Goal: Information Seeking & Learning: Learn about a topic

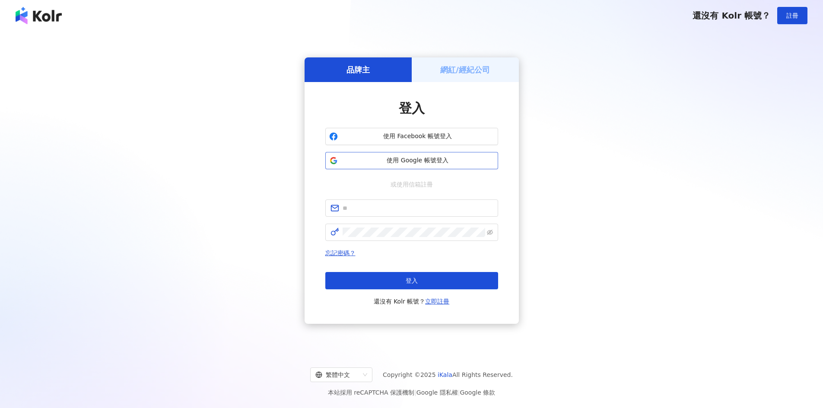
drag, startPoint x: 0, startPoint y: 0, endPoint x: 407, endPoint y: 164, distance: 438.7
click at [408, 163] on span "使用 Google 帳號登入" at bounding box center [417, 160] width 153 height 9
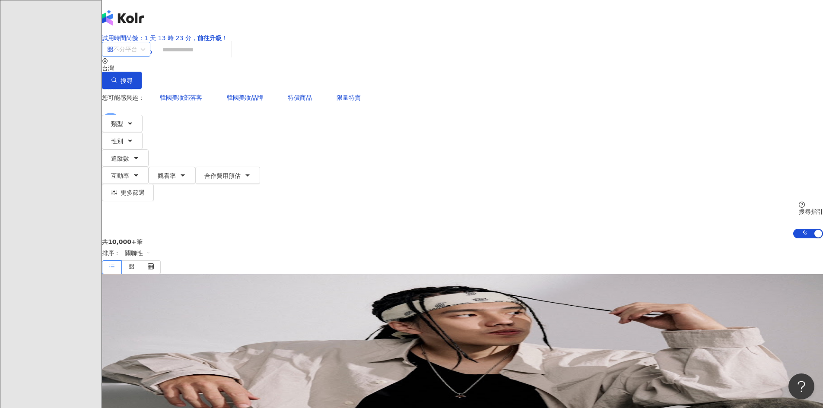
click at [145, 56] on span "不分平台" at bounding box center [126, 49] width 38 height 14
click at [228, 58] on input "search" at bounding box center [193, 49] width 70 height 16
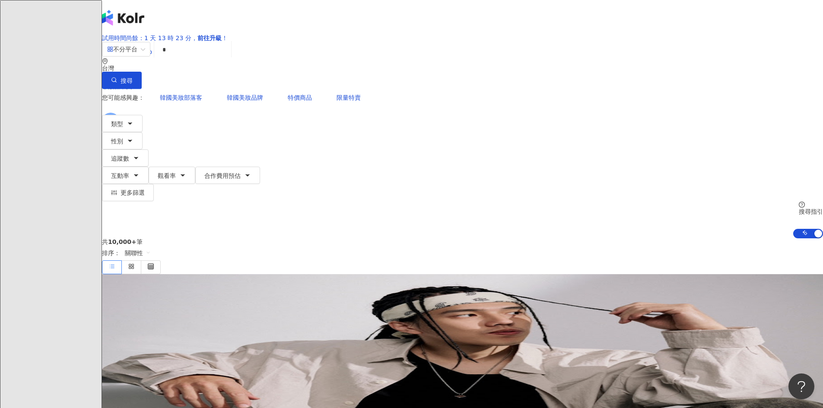
type input "*"
type input "**"
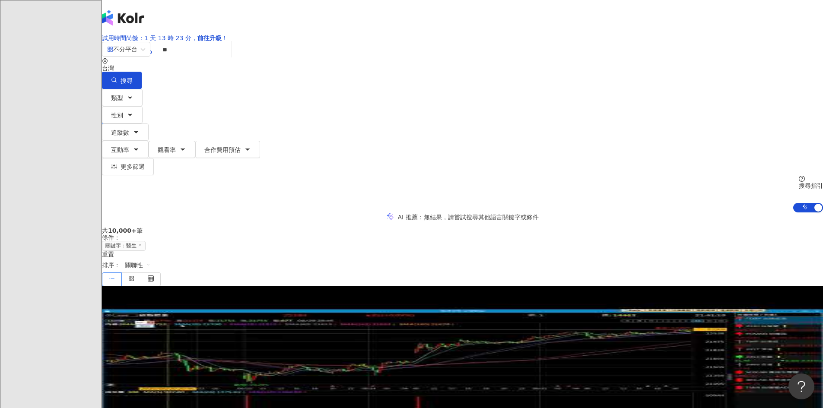
click at [150, 97] on div "不分平台 ** 台灣 搜尋 c36a792b-944d-4a75-bbbc-03bd09398bd3 醫生 2,491 追蹤者 文科 • 醫生 1,074 追…" at bounding box center [462, 126] width 721 height 171
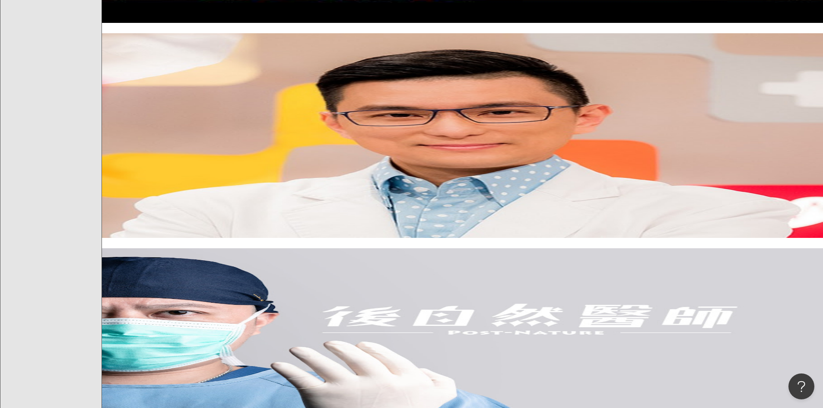
scroll to position [519, 0]
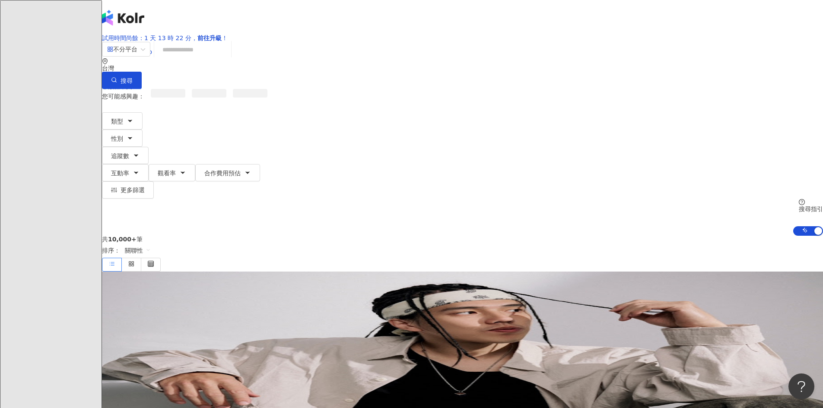
click at [228, 58] on input "search" at bounding box center [193, 49] width 70 height 16
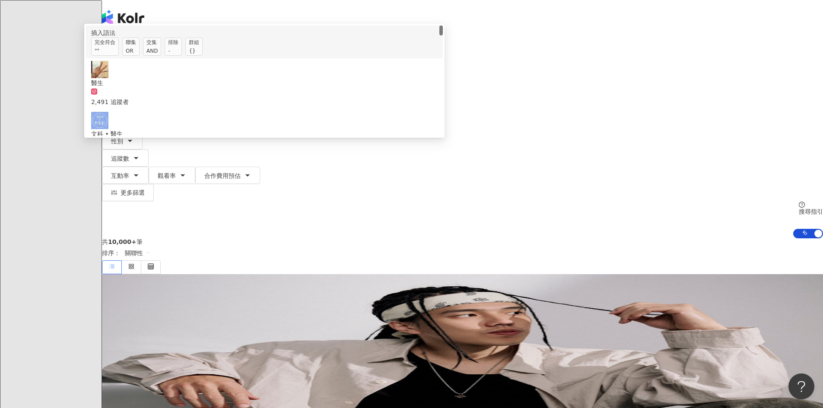
click at [149, 167] on button "互動率" at bounding box center [125, 175] width 47 height 17
click at [161, 56] on span "交集 AND" at bounding box center [152, 47] width 18 height 18
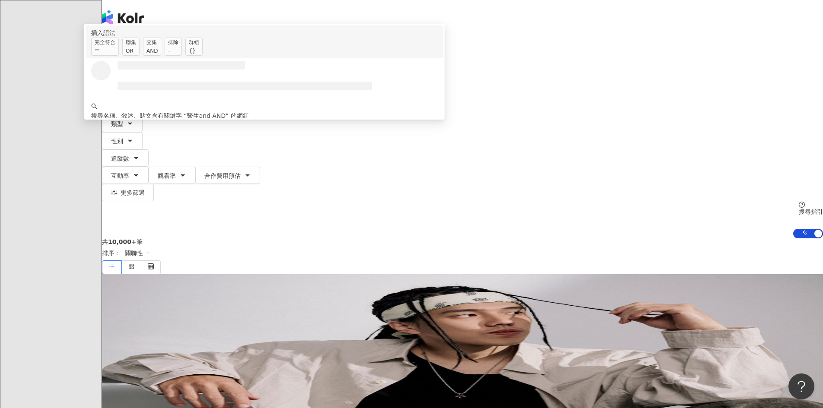
click at [228, 58] on input "*********" at bounding box center [193, 49] width 70 height 16
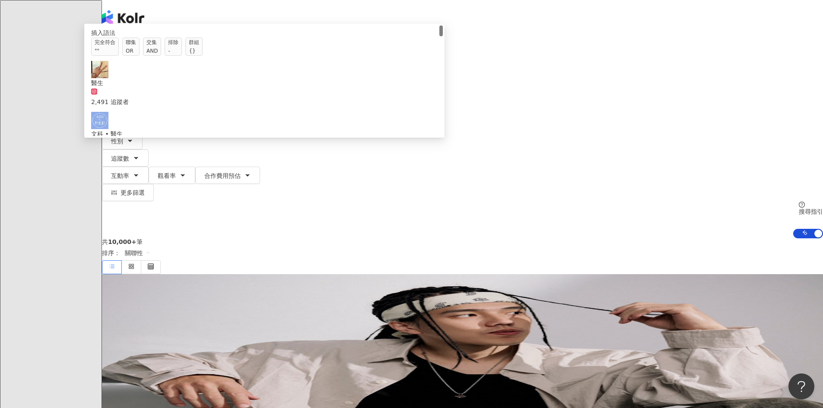
click at [228, 58] on input "******" at bounding box center [193, 49] width 70 height 16
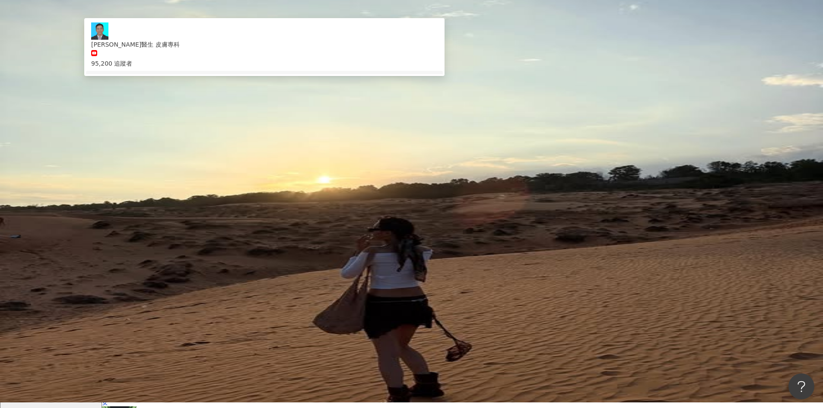
scroll to position [43, 0]
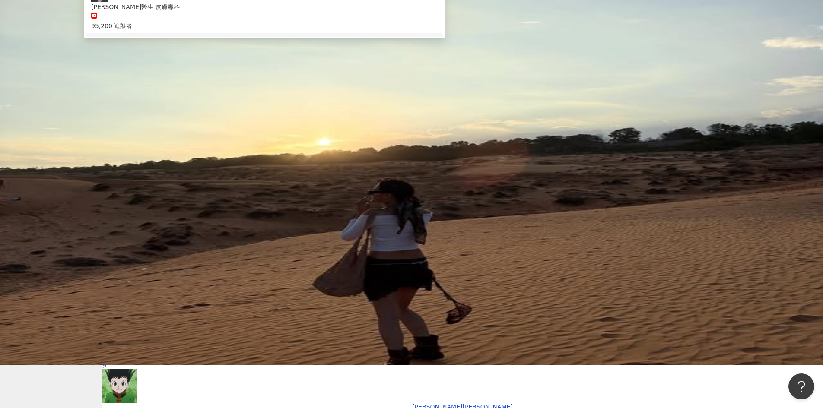
type input "**********"
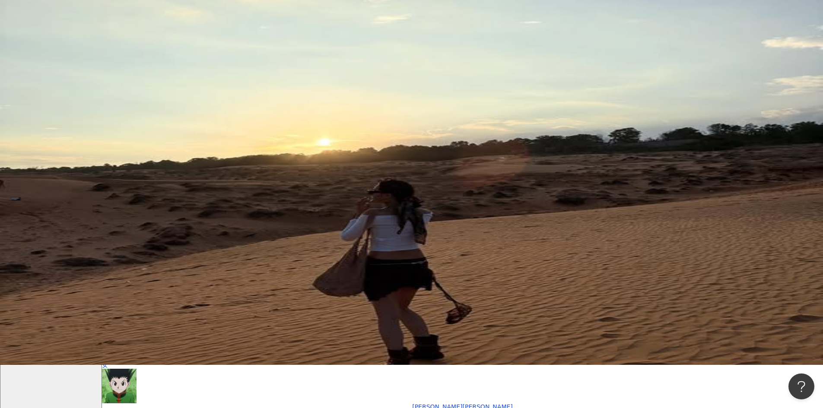
scroll to position [0, 150]
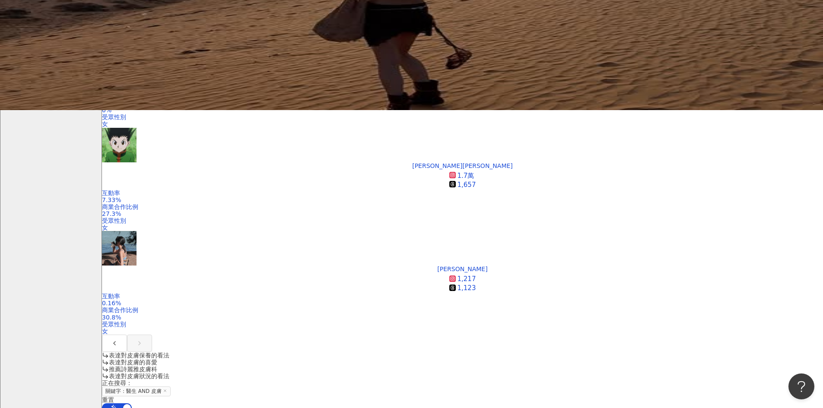
scroll to position [302, 0]
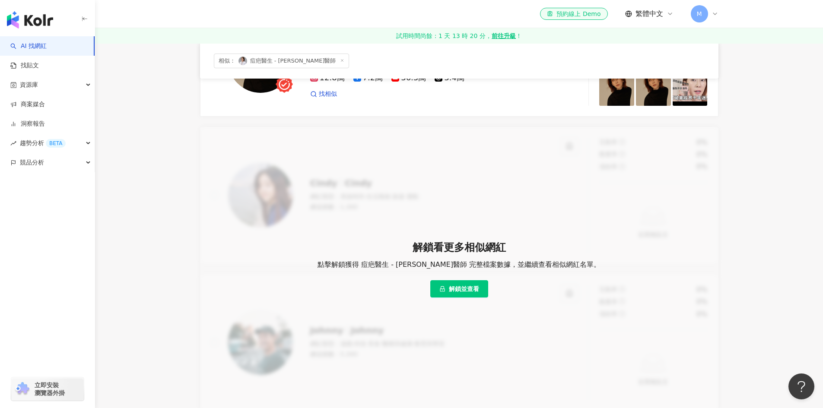
scroll to position [43, 0]
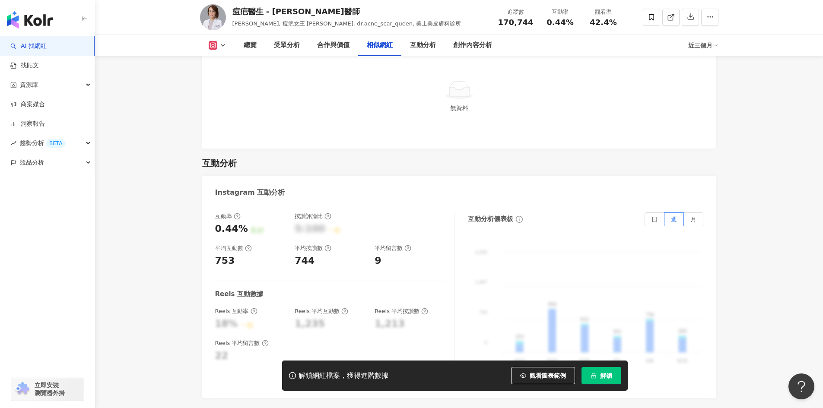
scroll to position [1642, 0]
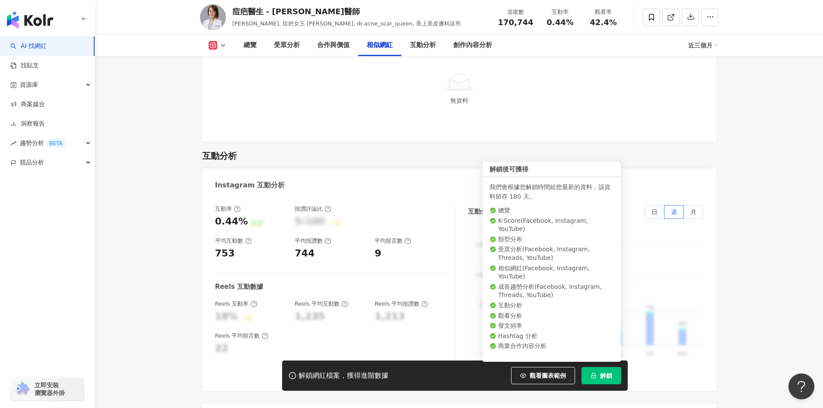
click at [596, 374] on icon "lock" at bounding box center [594, 376] width 6 height 6
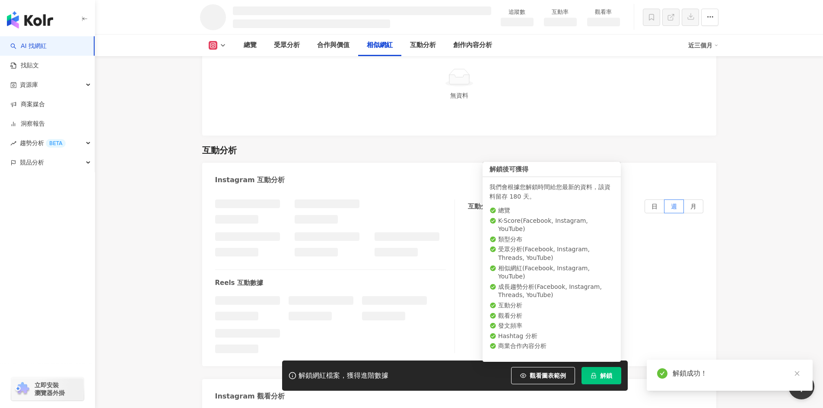
scroll to position [1411, 0]
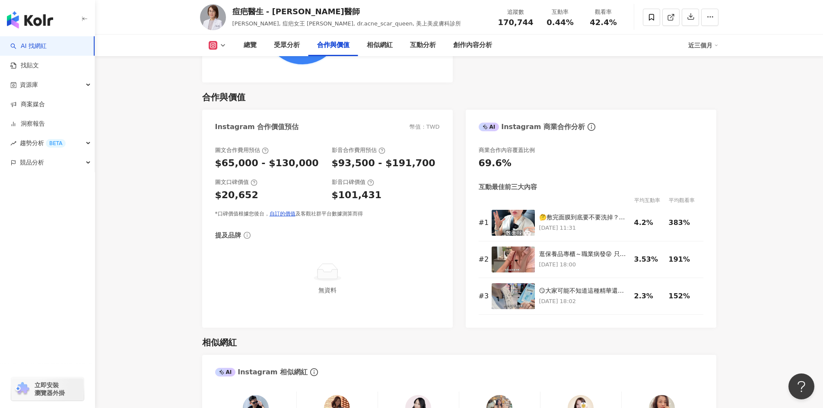
scroll to position [1383, 0]
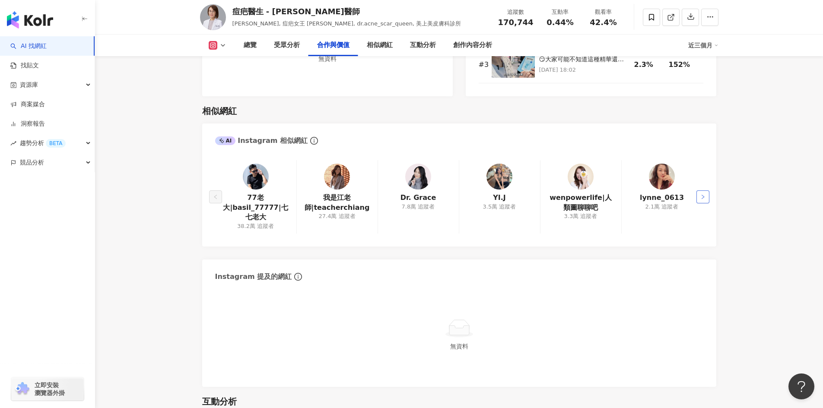
click at [707, 203] on button "button" at bounding box center [703, 197] width 13 height 13
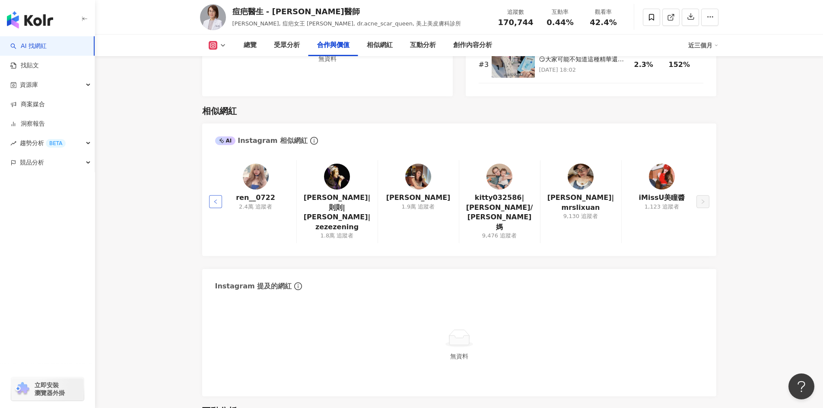
click at [216, 208] on button "button" at bounding box center [215, 201] width 13 height 13
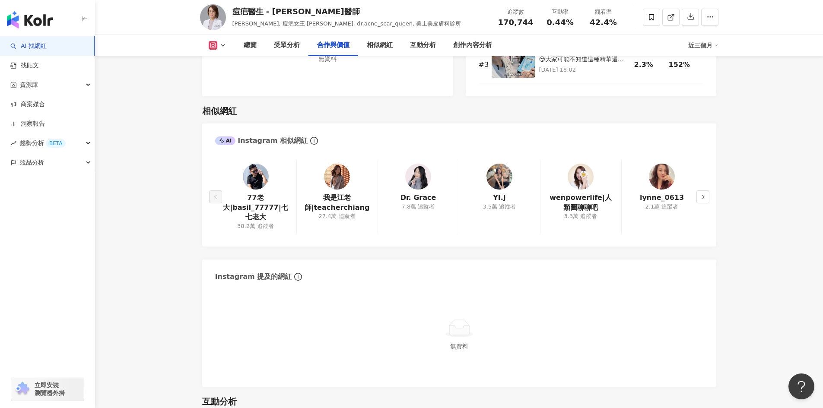
click at [216, 208] on div "77老大|basil_77777|七七老大 38.2萬 追蹤者" at bounding box center [255, 196] width 81 height 73
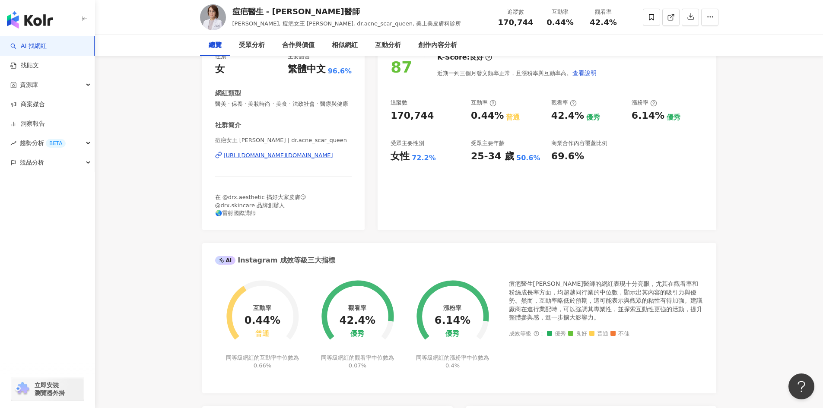
scroll to position [0, 0]
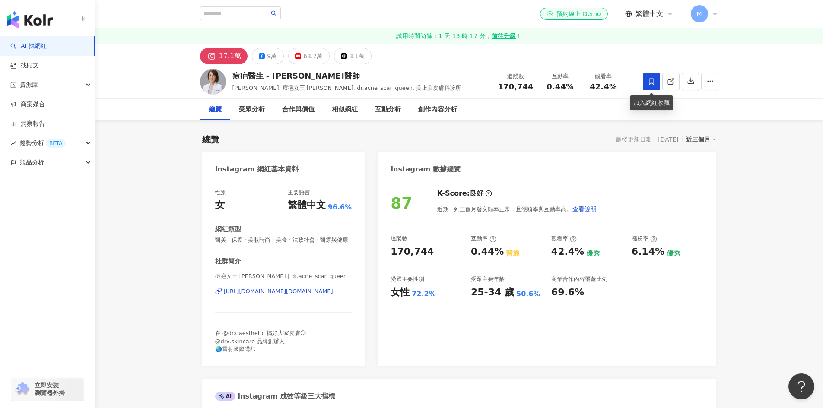
click at [656, 81] on span at bounding box center [651, 81] width 17 height 17
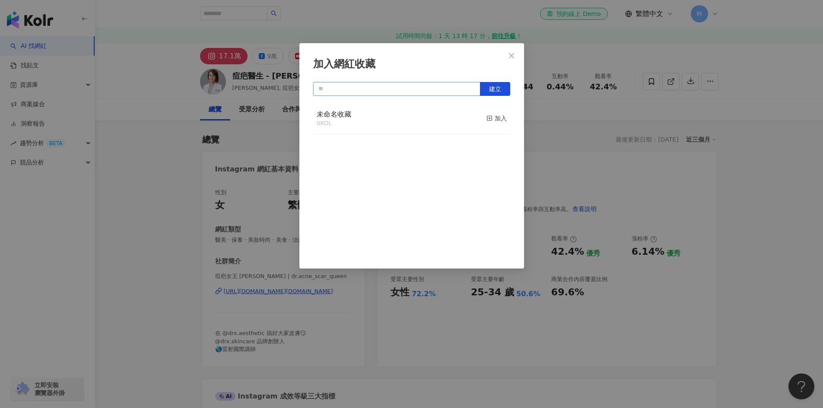
click at [453, 95] on input "text" at bounding box center [396, 89] width 167 height 14
type input "*"
drag, startPoint x: 318, startPoint y: 90, endPoint x: 324, endPoint y: 89, distance: 5.7
click at [318, 90] on input "**" at bounding box center [396, 89] width 167 height 14
click at [492, 92] on span "建立" at bounding box center [495, 89] width 12 height 7
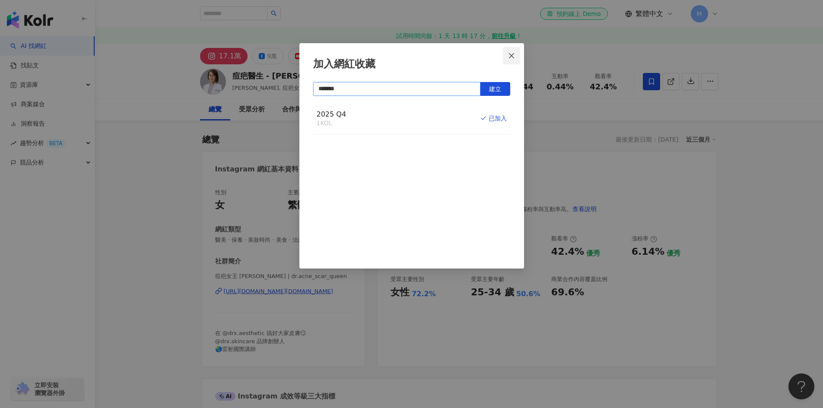
type input "*******"
click at [512, 55] on icon "close" at bounding box center [511, 55] width 5 height 5
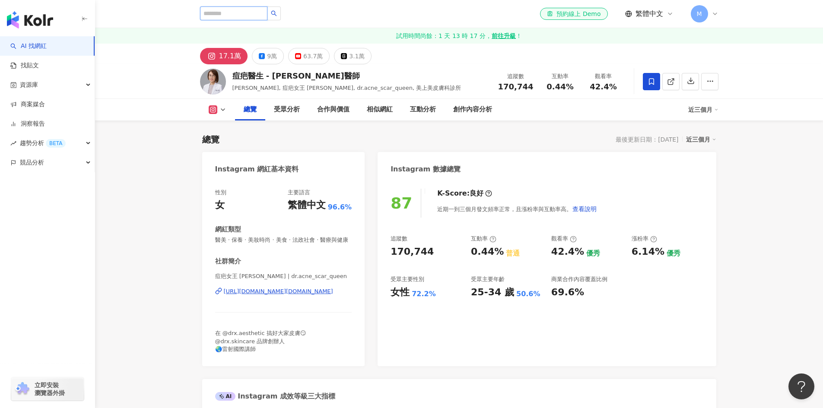
click at [238, 12] on input "search" at bounding box center [233, 13] width 67 height 14
type input "*"
click at [82, 20] on icon "button" at bounding box center [84, 19] width 7 height 7
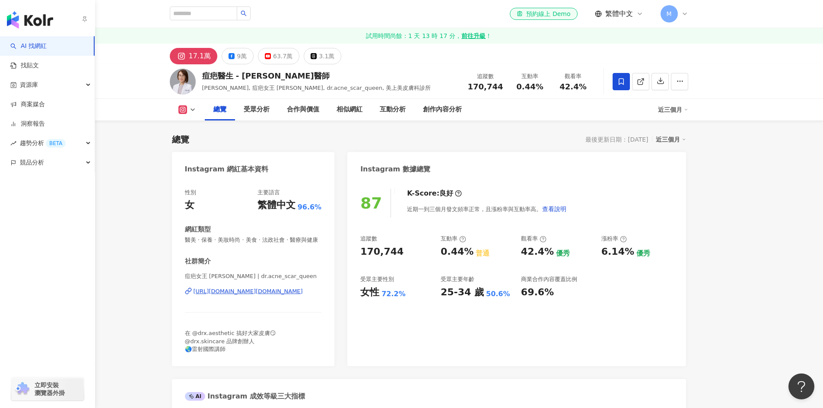
click at [23, 26] on img "button" at bounding box center [30, 19] width 46 height 17
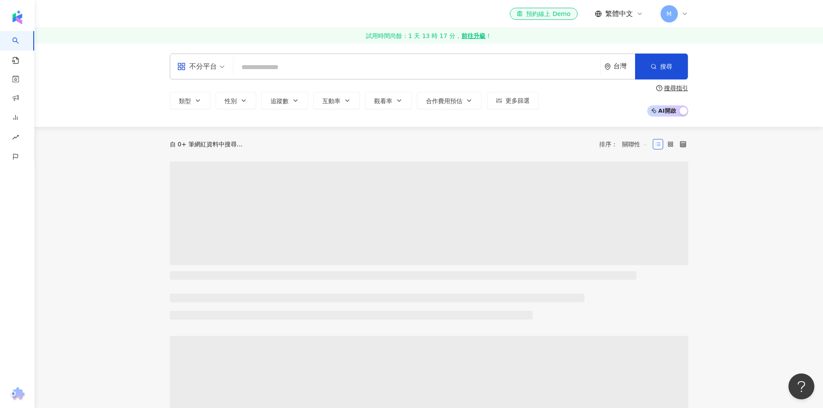
click at [299, 68] on input "search" at bounding box center [417, 67] width 360 height 16
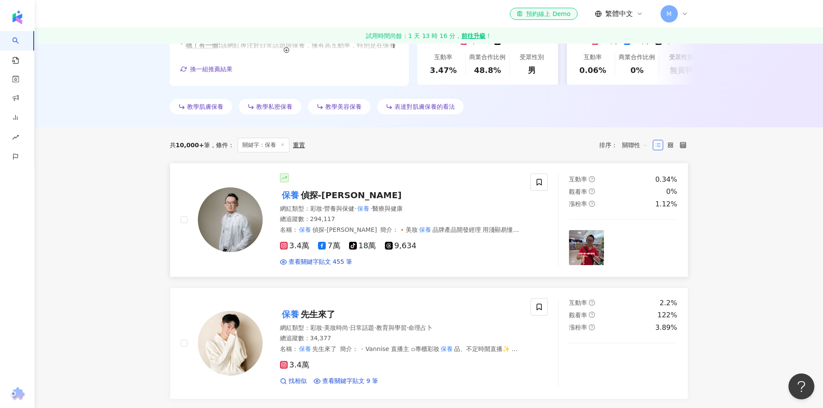
scroll to position [259, 0]
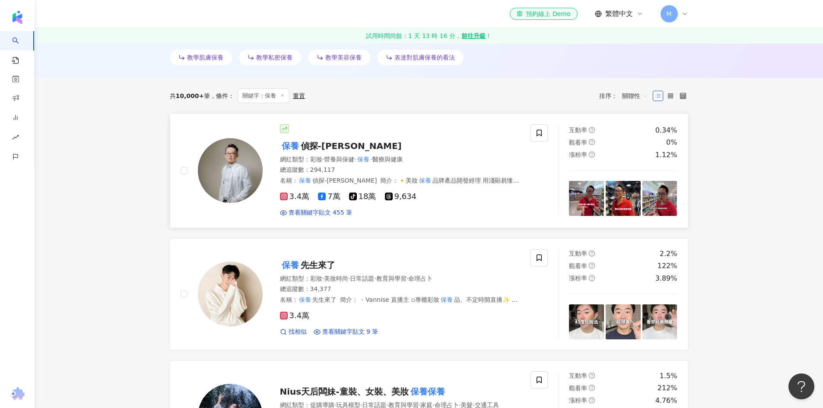
click at [295, 143] on mark "保養" at bounding box center [290, 146] width 21 height 14
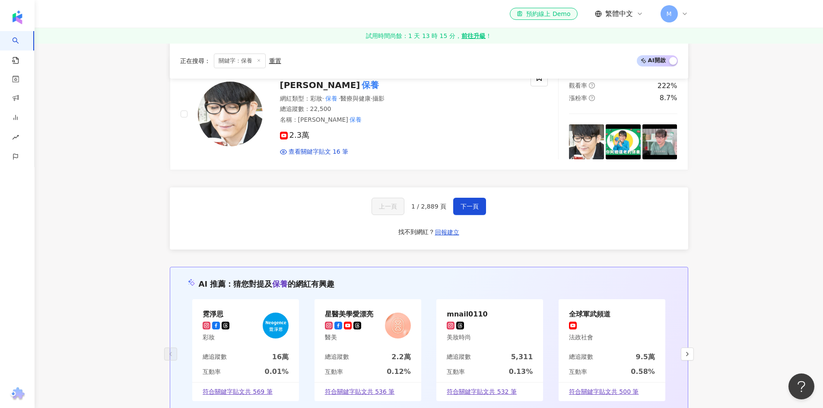
scroll to position [1599, 0]
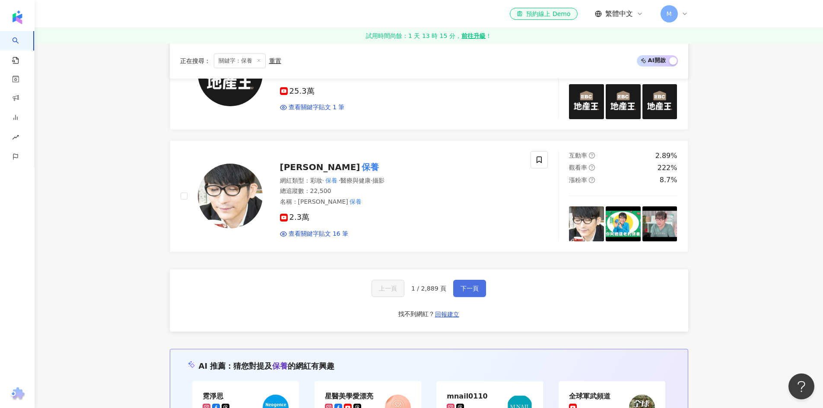
click at [479, 285] on button "下一頁" at bounding box center [469, 288] width 33 height 17
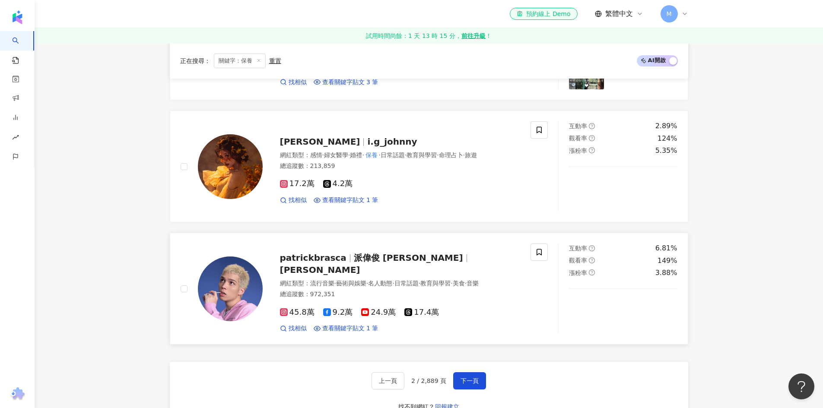
scroll to position [1556, 0]
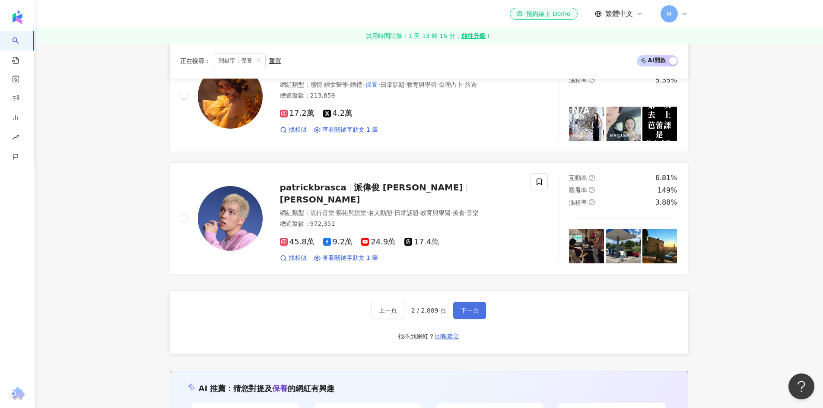
click at [471, 309] on span "下一頁" at bounding box center [470, 310] width 18 height 7
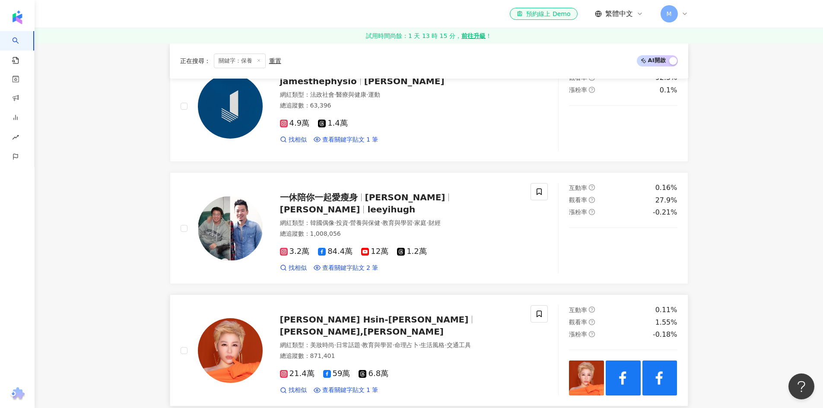
scroll to position [1518, 0]
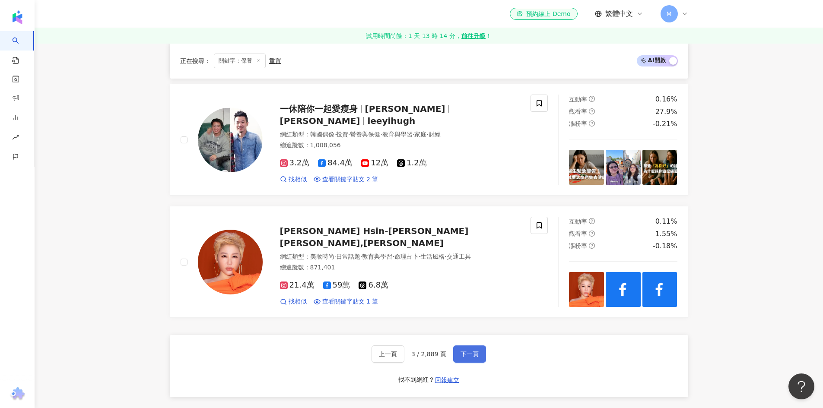
click at [468, 352] on span "下一頁" at bounding box center [470, 354] width 18 height 7
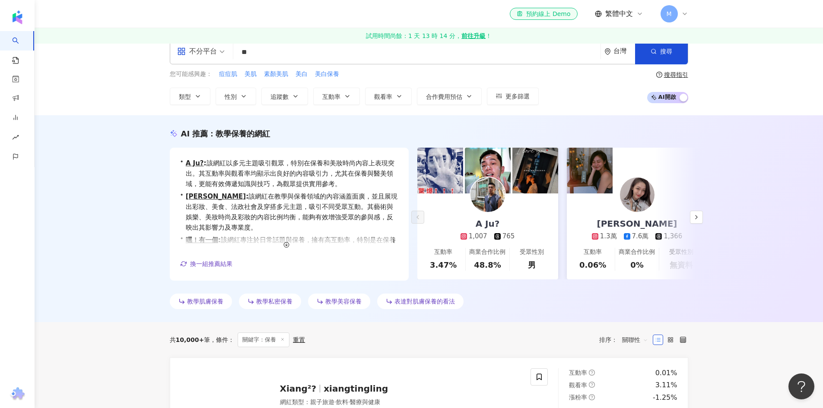
scroll to position [0, 0]
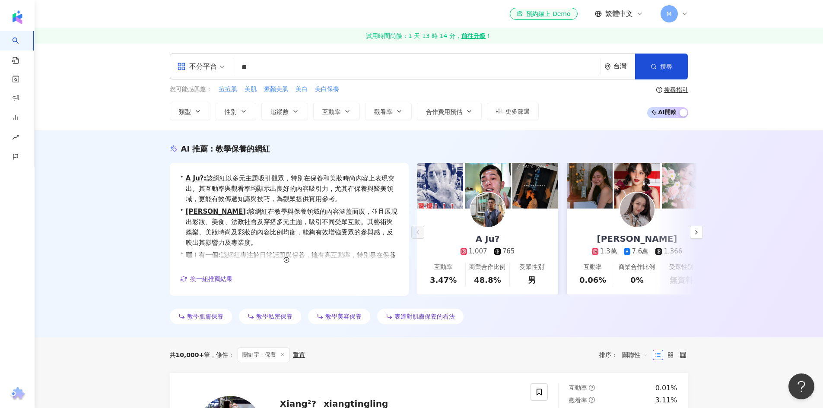
click at [258, 64] on input "**" at bounding box center [417, 67] width 360 height 16
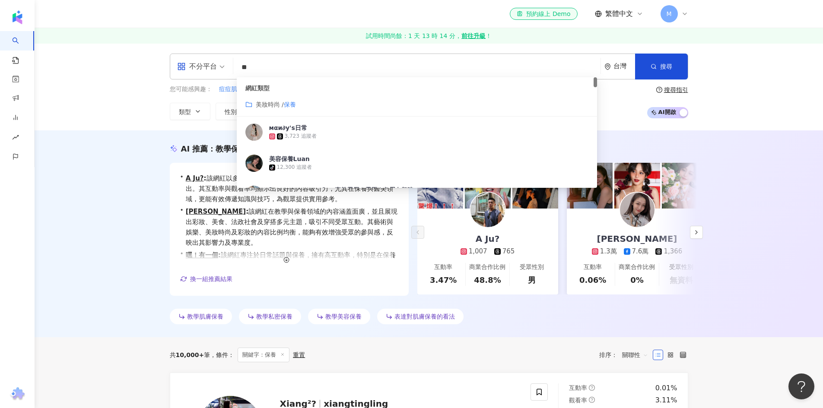
type input "*"
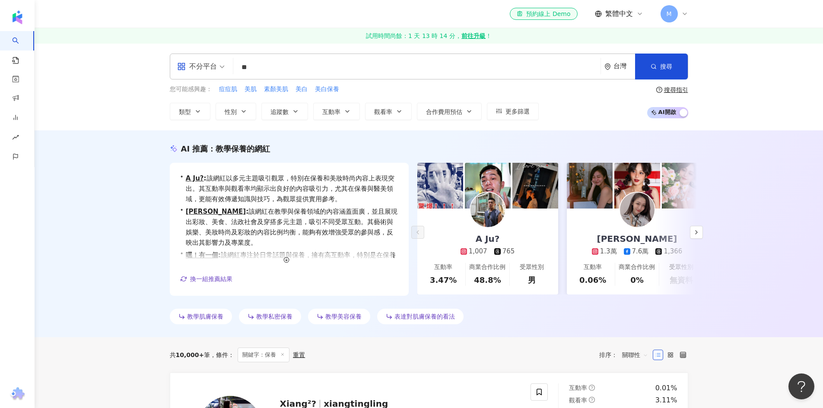
type input "**"
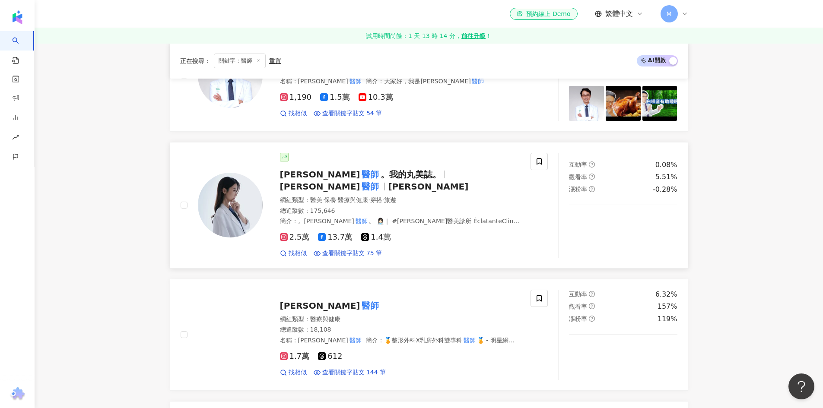
scroll to position [259, 0]
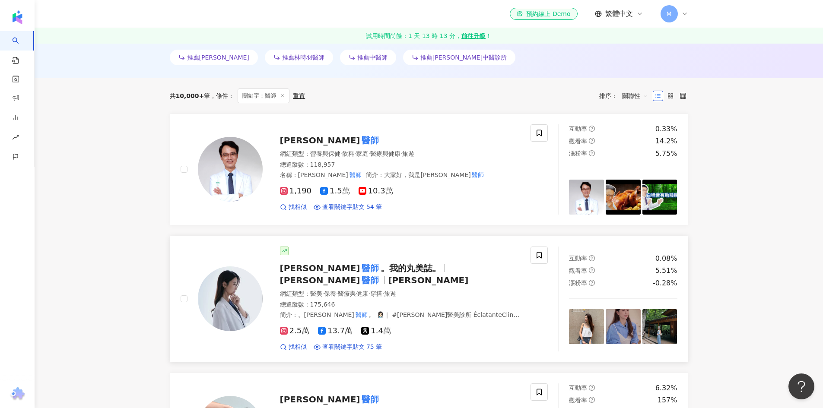
click at [360, 275] on span "王彥文" at bounding box center [320, 280] width 80 height 10
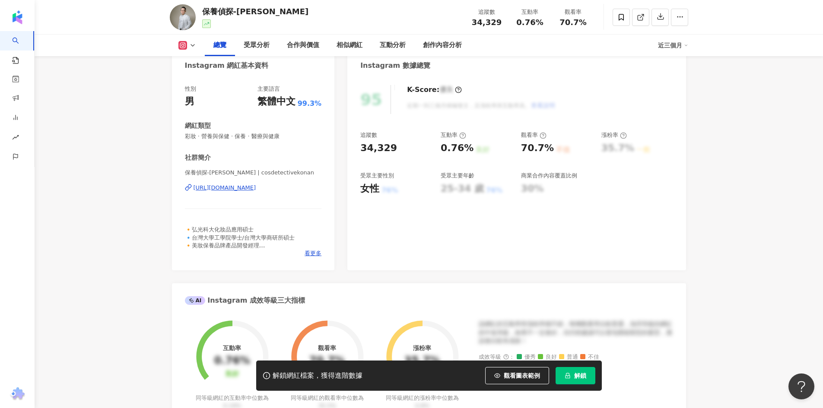
scroll to position [130, 0]
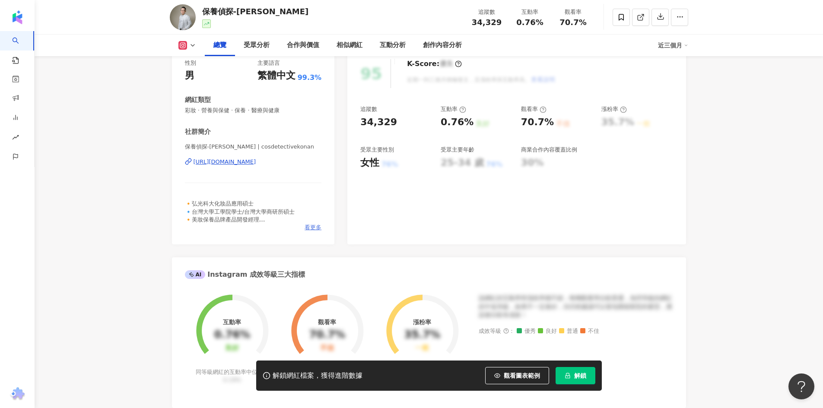
click at [310, 231] on span "看更多" at bounding box center [313, 228] width 17 height 8
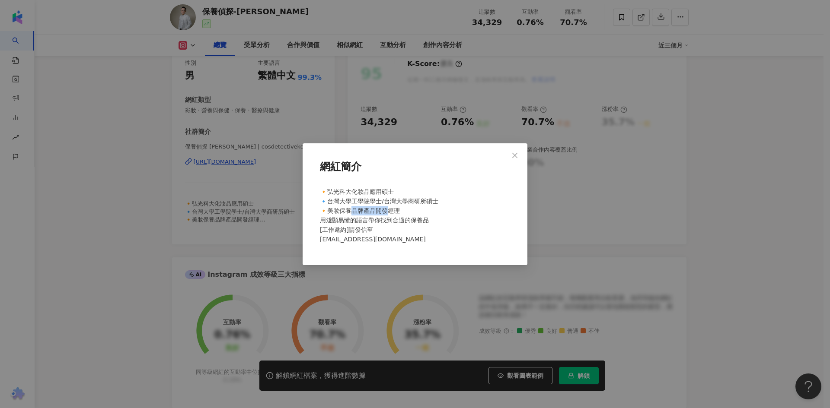
drag, startPoint x: 351, startPoint y: 209, endPoint x: 386, endPoint y: 210, distance: 35.0
click at [386, 210] on span "🔸弘光科大化妝品應用碩士 🔹台灣大學工學院學士/台灣大學商研所碩士 🔸美妝保養品牌產品開發經理 用淺顯易懂的語言帶你找到合適的保養品 [工作邀約]請發信至 c…" at bounding box center [379, 215] width 118 height 54
drag, startPoint x: 349, startPoint y: 223, endPoint x: 393, endPoint y: 219, distance: 44.2
click at [385, 220] on span "🔸弘光科大化妝品應用碩士 🔹台灣大學工學院學士/台灣大學商研所碩士 🔸美妝保養品牌產品開發經理 用淺顯易懂的語言帶你找到合適的保養品 [工作邀約]請發信至 c…" at bounding box center [379, 215] width 118 height 54
click at [422, 215] on div "🔸弘光科大化妝品應用碩士 🔹台灣大學工學院學士/台灣大學商研所碩士 🔸美妝保養品牌產品開發經理 用淺顯易懂的語言帶你找到合適的保養品 [工作邀約]請發信至 c…" at bounding box center [414, 219] width 197 height 71
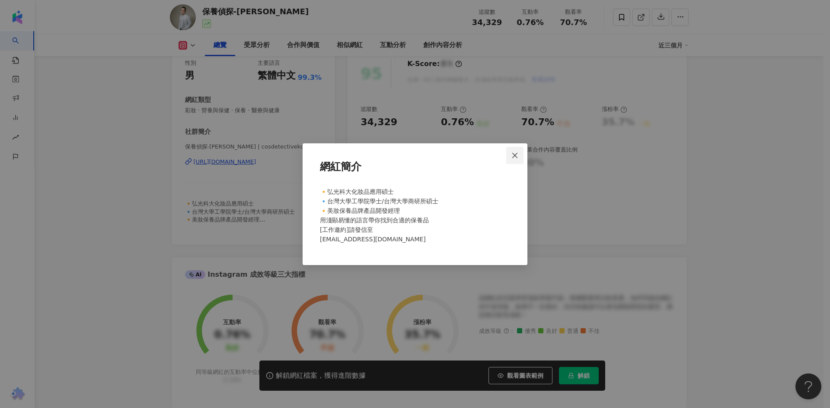
click at [512, 154] on icon "close" at bounding box center [514, 155] width 7 height 7
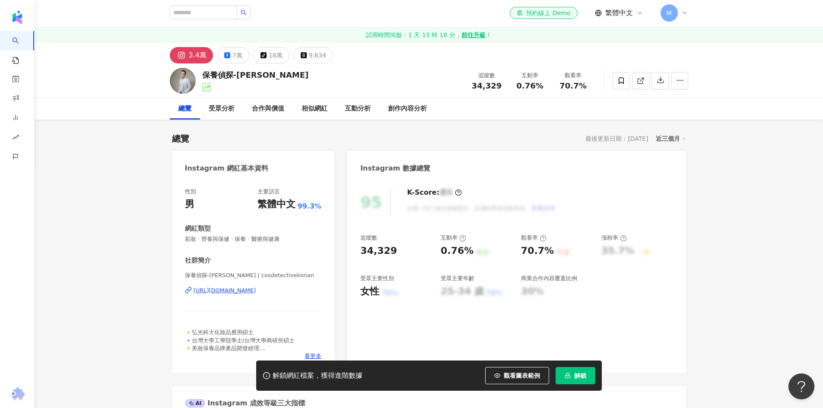
scroll to position [0, 0]
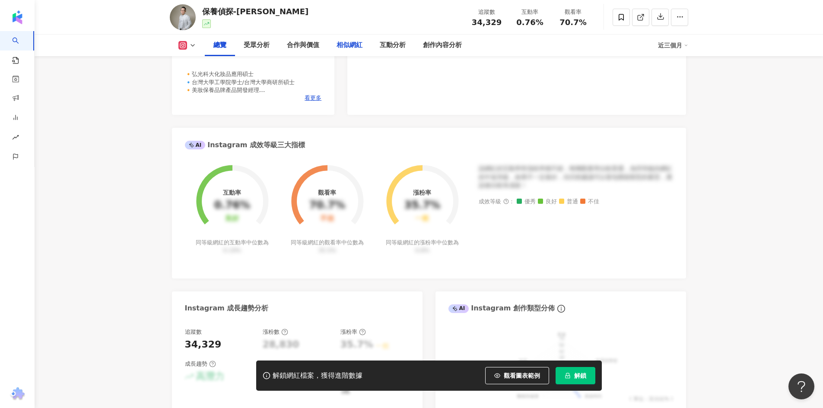
click at [343, 47] on div "相似網紅" at bounding box center [350, 45] width 26 height 10
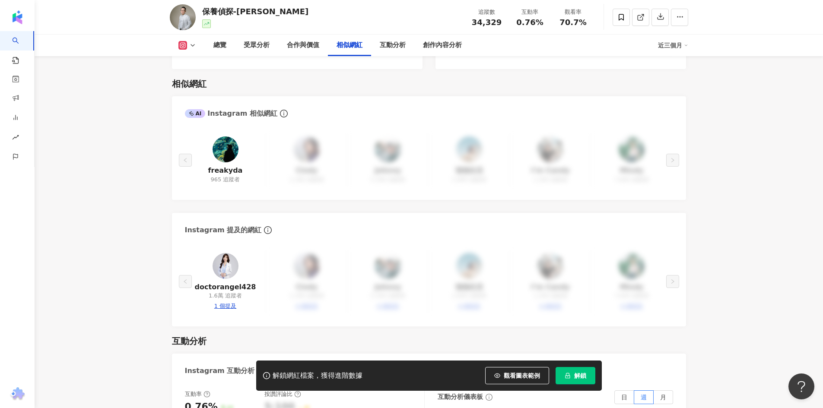
click at [224, 253] on img at bounding box center [226, 266] width 26 height 26
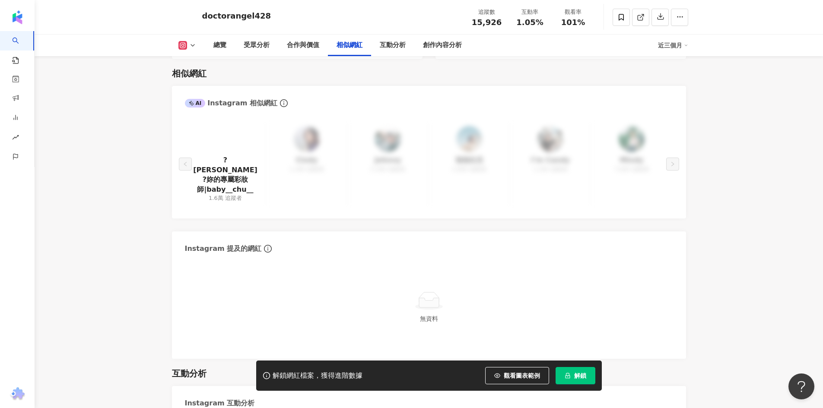
scroll to position [1426, 0]
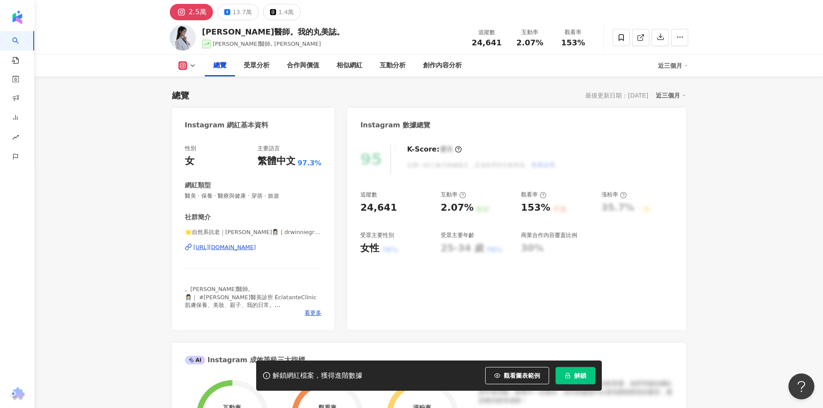
scroll to position [86, 0]
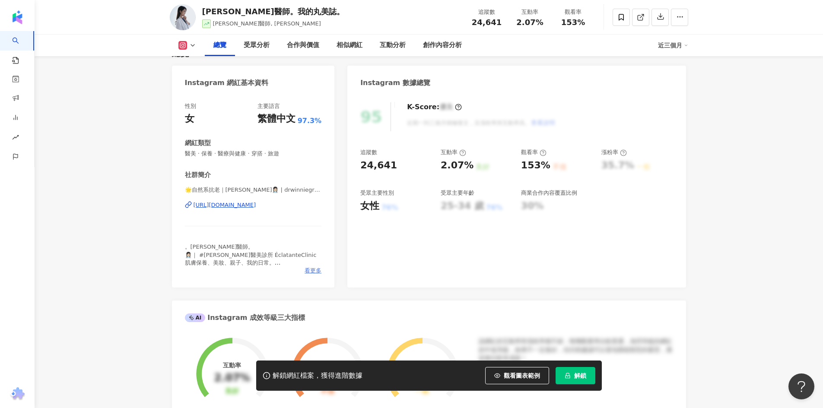
click at [316, 269] on span "看更多" at bounding box center [313, 271] width 17 height 8
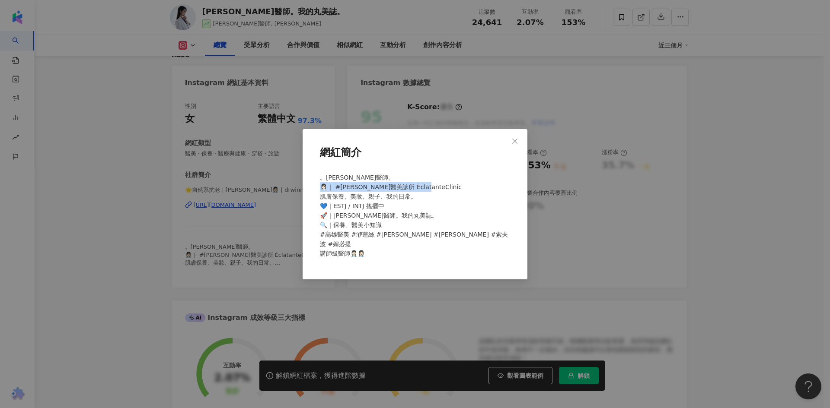
drag, startPoint x: 349, startPoint y: 190, endPoint x: 387, endPoint y: 197, distance: 38.6
click at [382, 197] on span "。王彥文醫師。 👩🏻‍⚕️｜ #琢妍醫美診所 ÉclatanteClinic 肌膚保養、美妝、親子、我的日常。 💙｜ESTJ / INTJ 搖擺中 🚀｜王彥文…" at bounding box center [414, 215] width 188 height 83
click at [399, 196] on span "。王彥文醫師。 👩🏻‍⚕️｜ #琢妍醫美診所 ÉclatanteClinic 肌膚保養、美妝、親子、我的日常。 💙｜ESTJ / INTJ 搖擺中 🚀｜王彥文…" at bounding box center [414, 215] width 188 height 83
click at [371, 202] on span "。王彥文醫師。 👩🏻‍⚕️｜ #琢妍醫美診所 ÉclatanteClinic 肌膚保養、美妝、親子、我的日常。 💙｜ESTJ / INTJ 搖擺中 🚀｜王彥文…" at bounding box center [414, 215] width 188 height 83
click at [518, 145] on icon "close" at bounding box center [514, 141] width 7 height 7
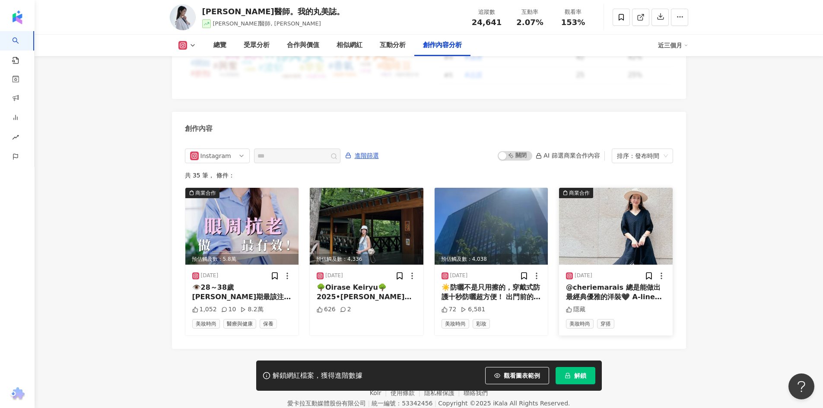
scroll to position [2613, 0]
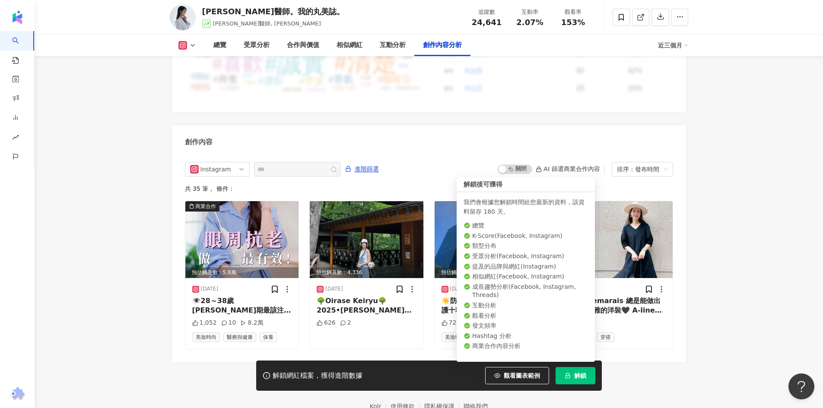
click at [580, 378] on span "解鎖" at bounding box center [580, 375] width 12 height 7
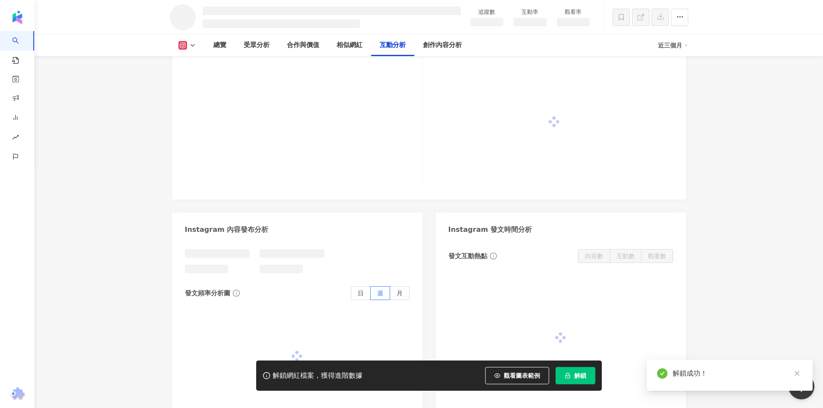
scroll to position [1634, 0]
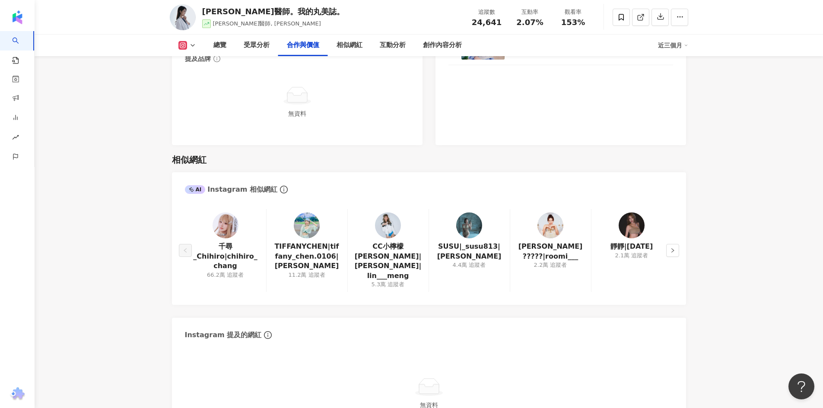
scroll to position [1182, 0]
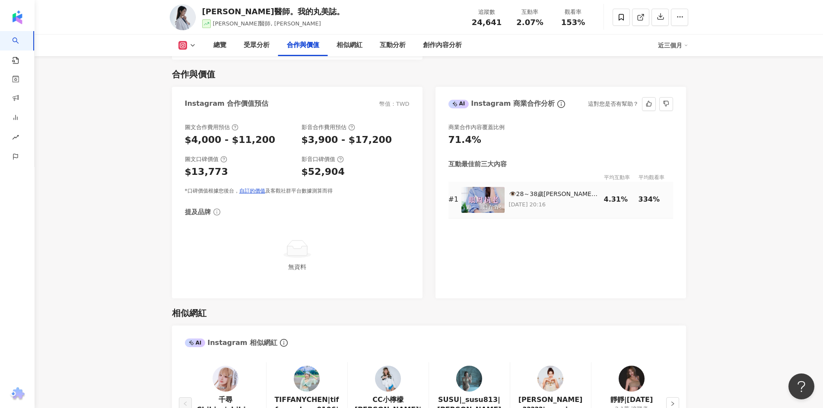
click at [534, 197] on div "👁️28～38歲黃金保養期最該注意的就是「眼周」！ 眼尾下垂、眼皮腫腫泡泡、眼皮鬆鬆皺皺、畫眼線被吃掉？那代表老化正在偷襲你⚠️⚠️⚠️ 眼周抗老只要及早開始…" at bounding box center [554, 194] width 91 height 9
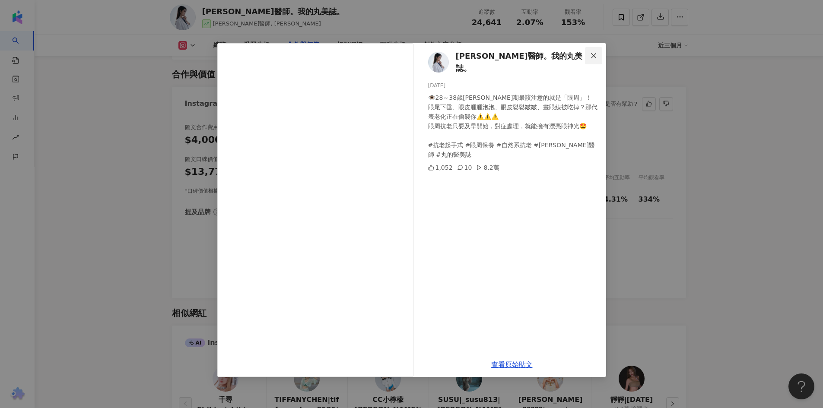
click at [594, 55] on icon "close" at bounding box center [593, 55] width 5 height 5
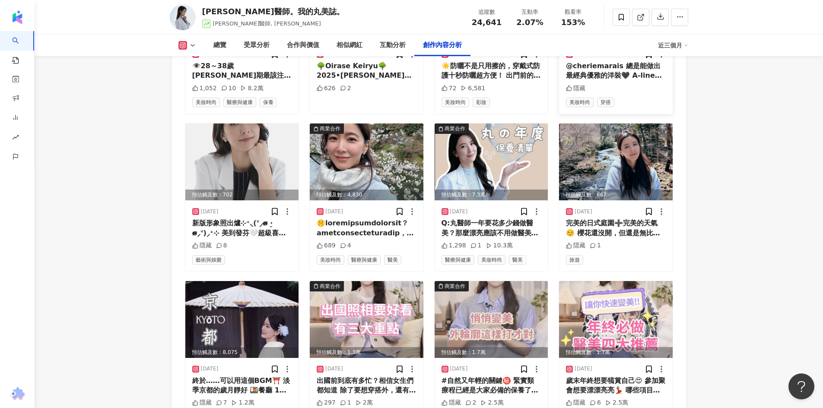
scroll to position [2867, 0]
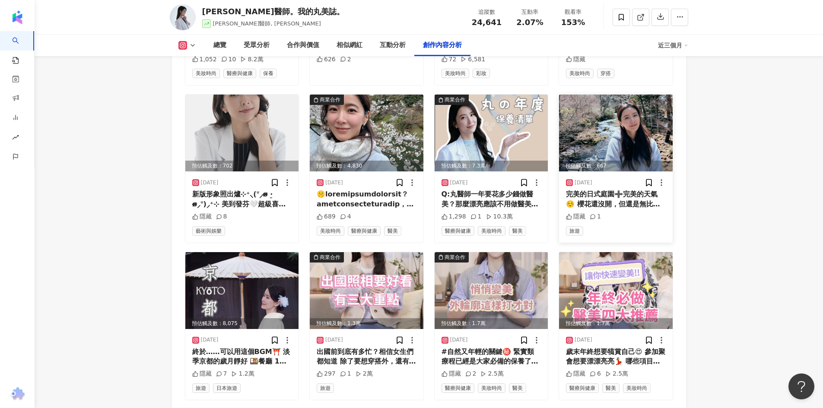
click at [627, 140] on img at bounding box center [616, 133] width 114 height 77
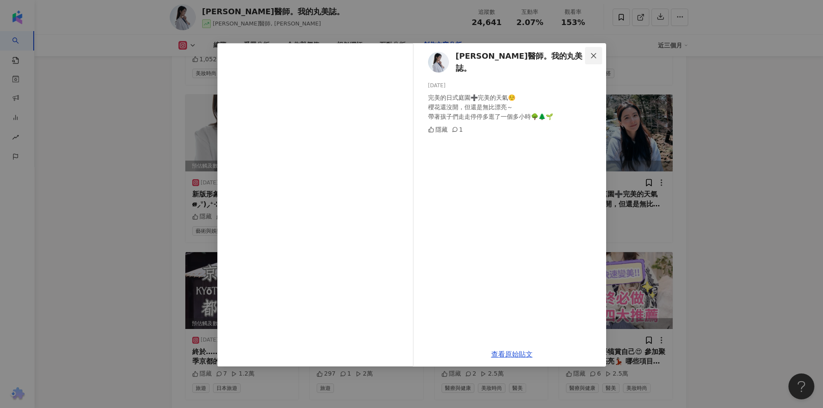
click at [592, 59] on button "Close" at bounding box center [593, 55] width 17 height 17
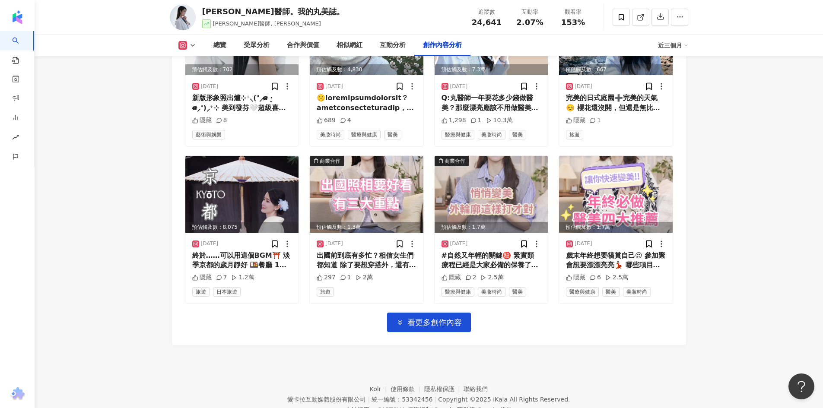
scroll to position [2994, 0]
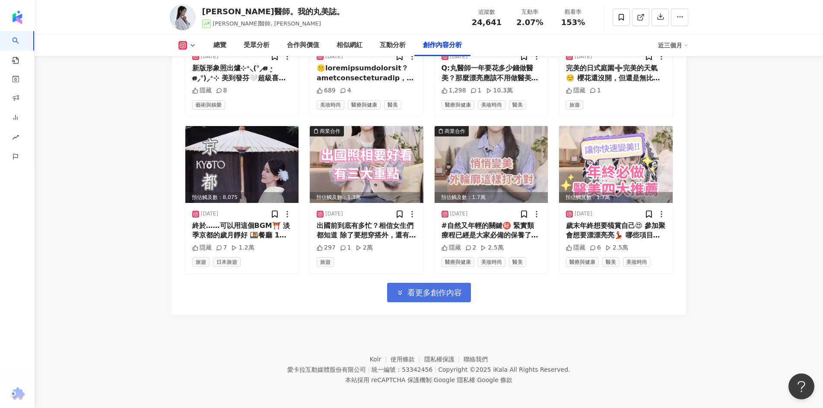
click at [444, 288] on span "看更多創作內容" at bounding box center [434, 293] width 54 height 10
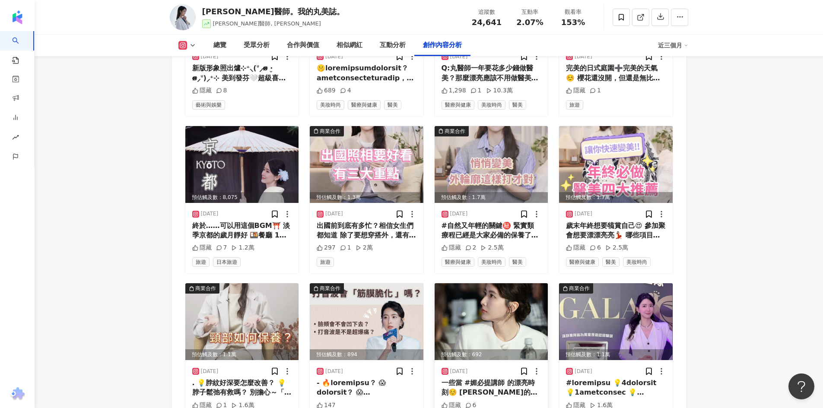
scroll to position [3123, 0]
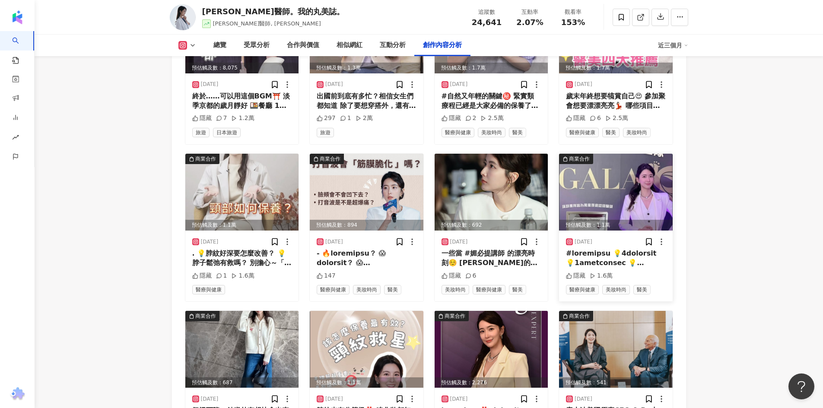
click at [595, 185] on img at bounding box center [616, 192] width 114 height 77
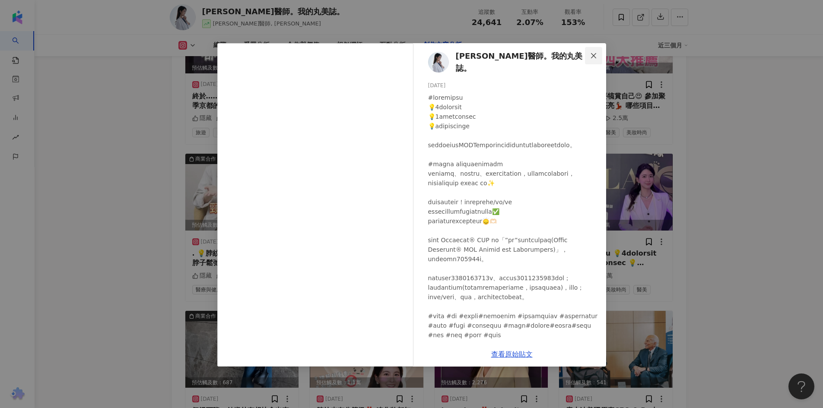
click at [591, 56] on icon "close" at bounding box center [593, 55] width 7 height 7
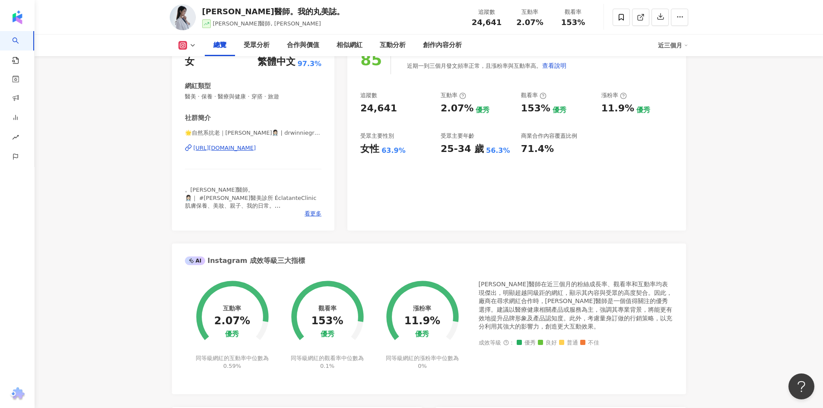
scroll to position [0, 0]
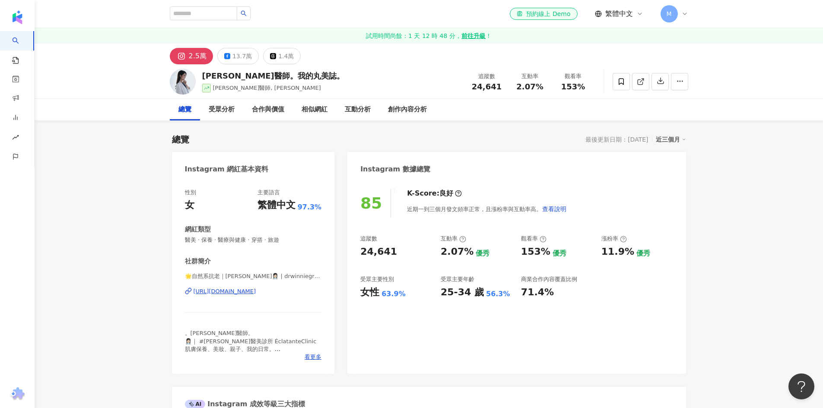
click at [334, 70] on div "王彥文醫師。我的丸美誌。 王彥文醫師, 王彥文 追蹤數 24,641 互動率 2.07% 觀看率 153%" at bounding box center [429, 81] width 553 height 34
click at [216, 10] on input "search" at bounding box center [203, 13] width 67 height 14
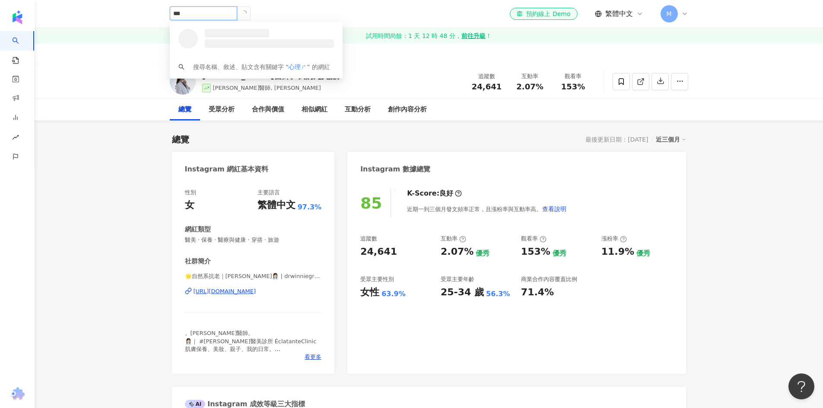
type input "***"
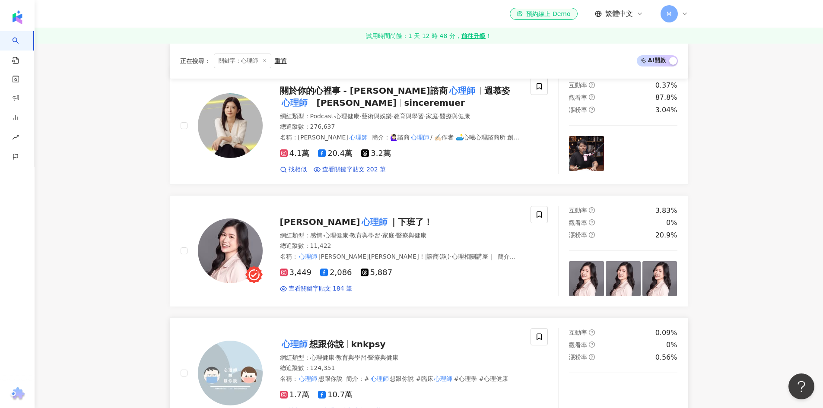
scroll to position [216, 0]
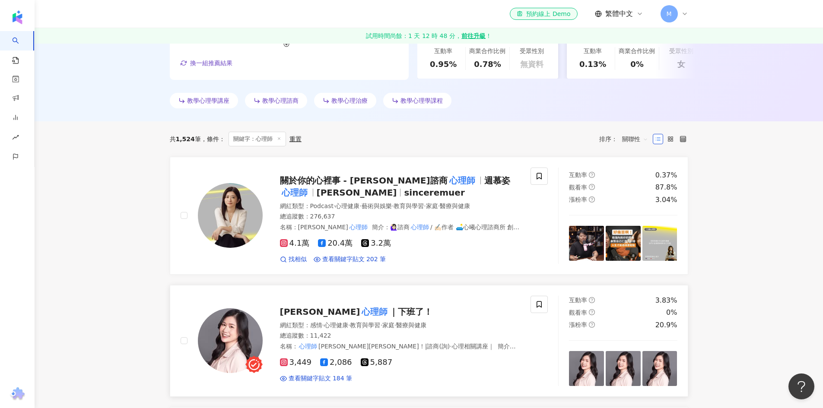
click at [360, 310] on mark "心理師" at bounding box center [374, 312] width 29 height 14
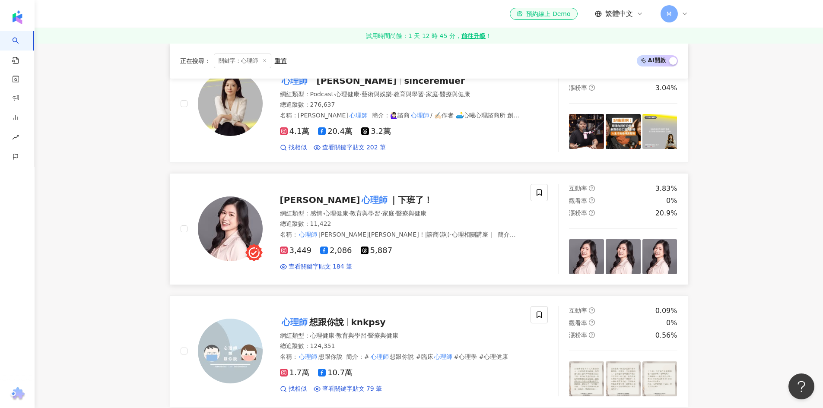
scroll to position [308, 0]
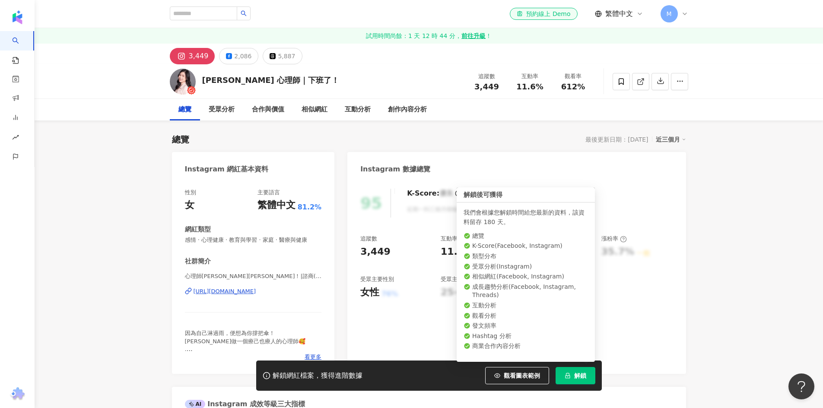
click at [569, 373] on icon "lock" at bounding box center [568, 376] width 6 height 6
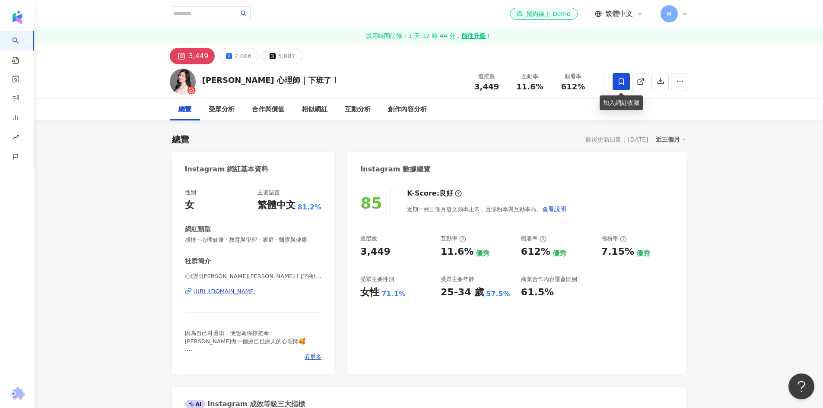
click at [625, 86] on span at bounding box center [621, 81] width 17 height 17
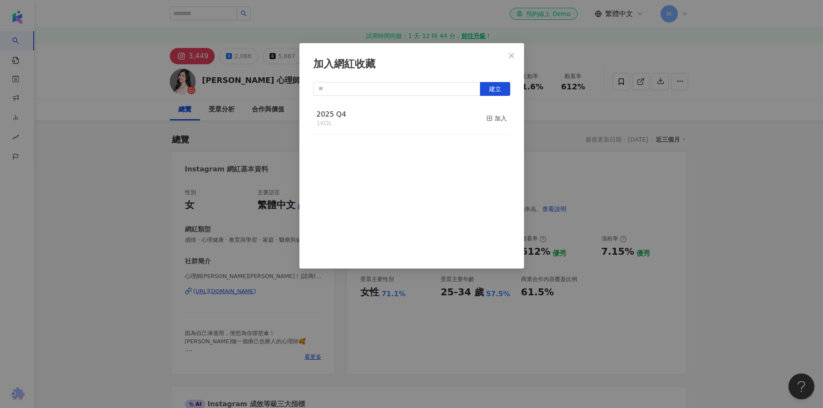
click at [413, 123] on div "2025 Q4 1 KOL 加入" at bounding box center [411, 119] width 197 height 32
click at [487, 122] on span "button" at bounding box center [490, 118] width 6 height 7
click at [513, 57] on icon "close" at bounding box center [511, 55] width 7 height 7
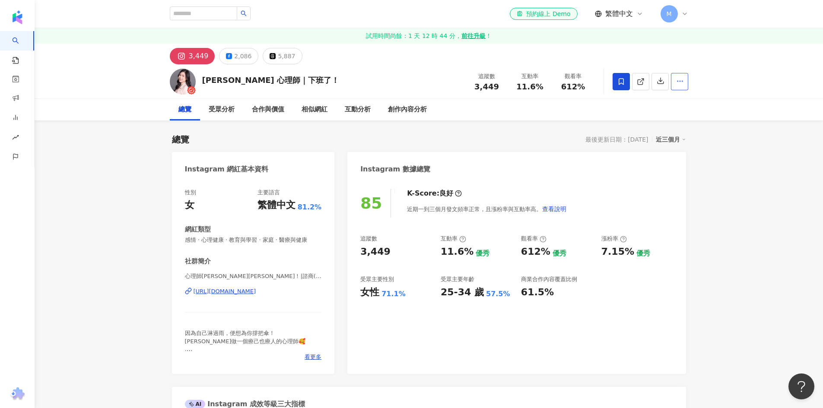
drag, startPoint x: 676, startPoint y: 83, endPoint x: 684, endPoint y: 84, distance: 8.0
click at [680, 83] on icon "button" at bounding box center [680, 81] width 8 height 8
